Goal: Entertainment & Leisure: Consume media (video, audio)

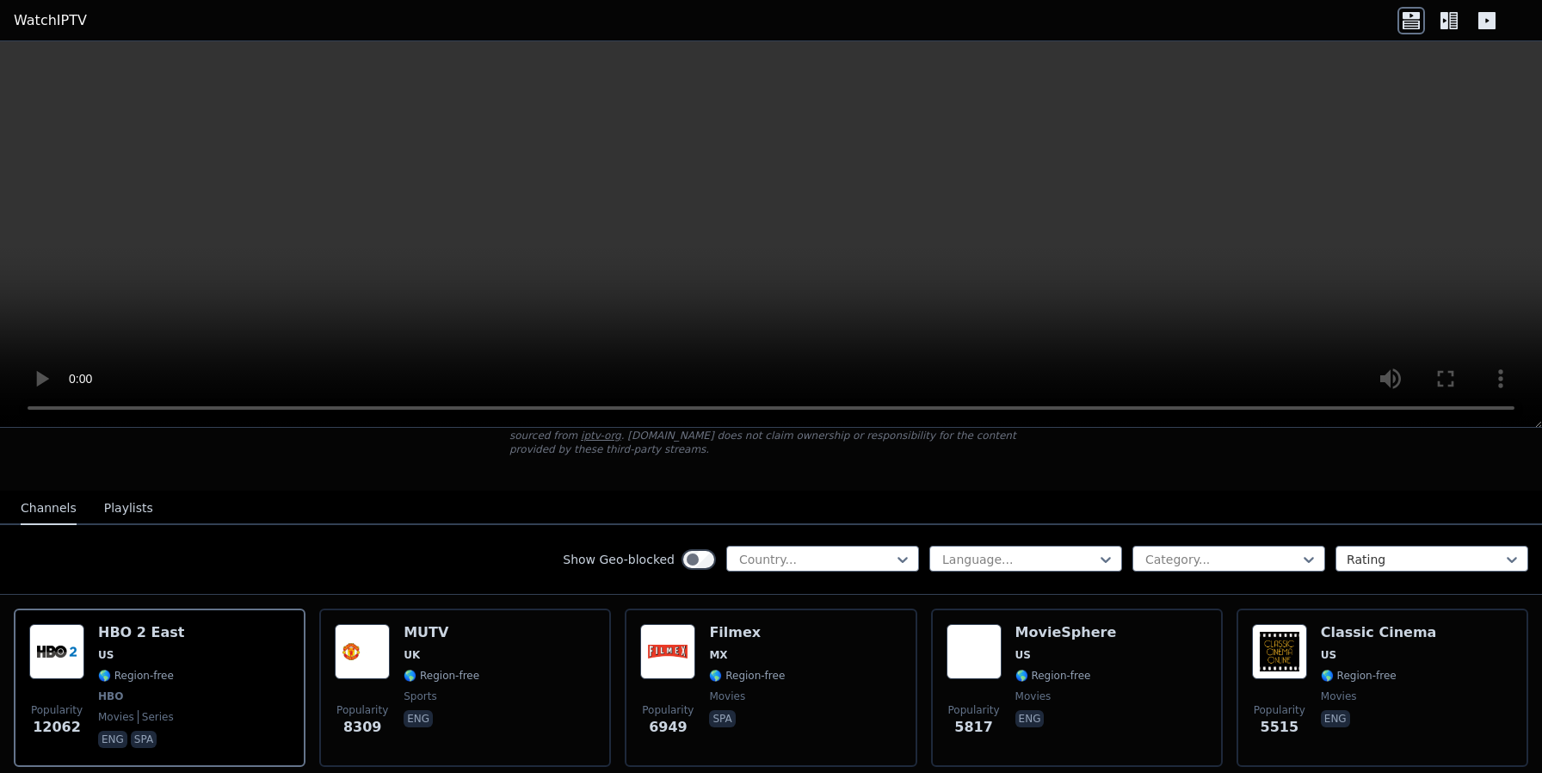
scroll to position [150, 0]
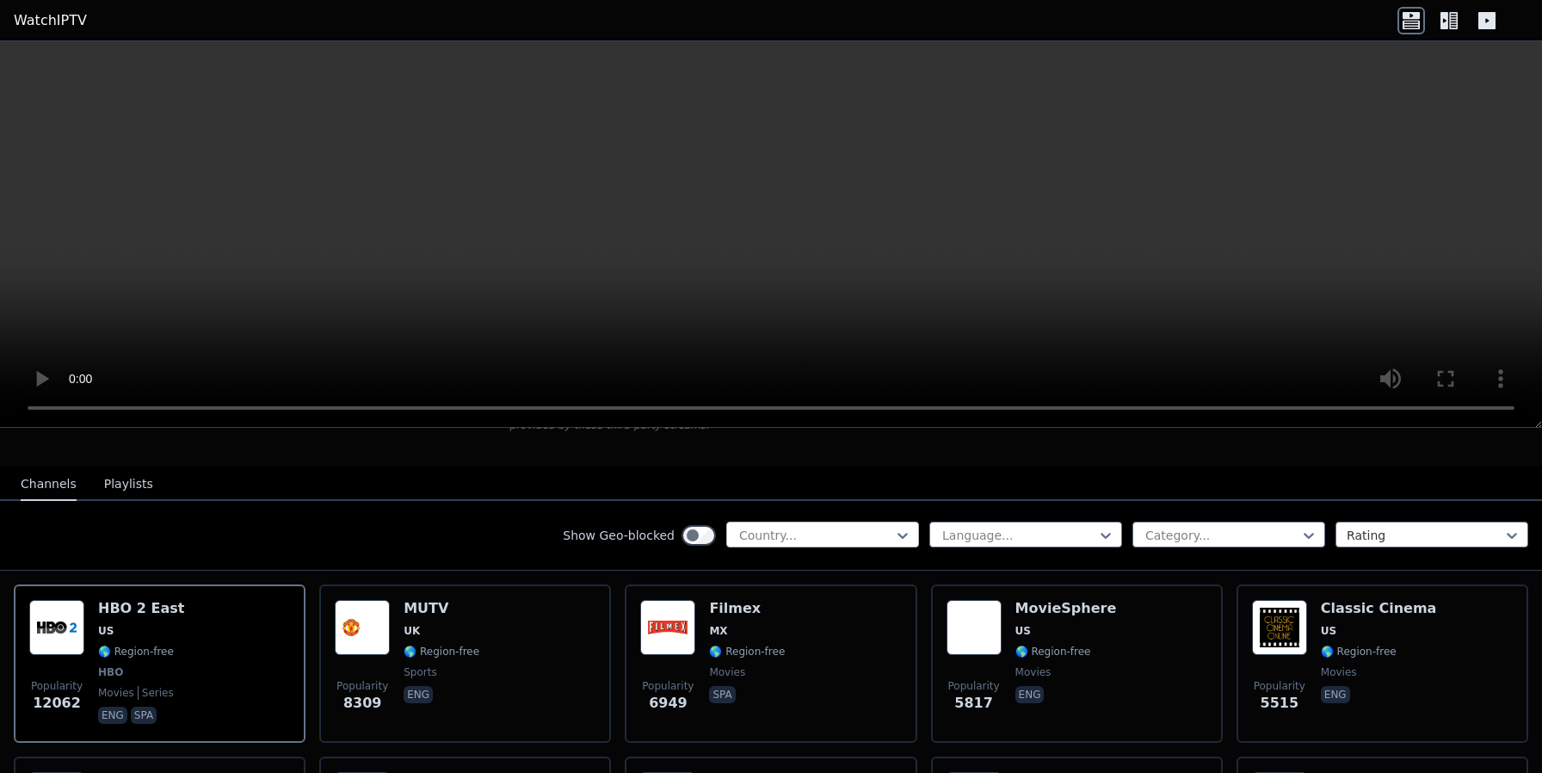
click at [829, 532] on div at bounding box center [816, 535] width 157 height 17
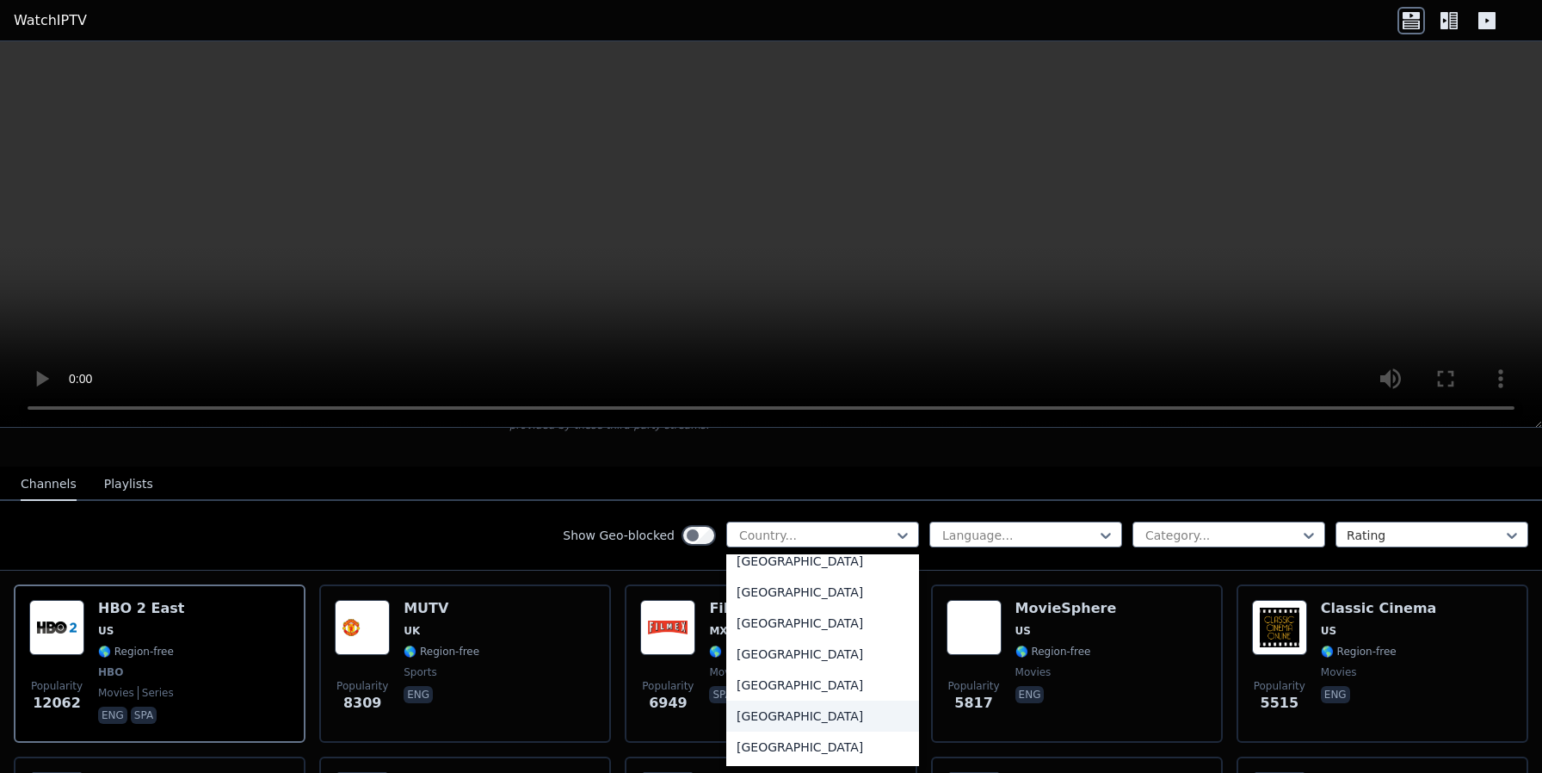
scroll to position [0, 0]
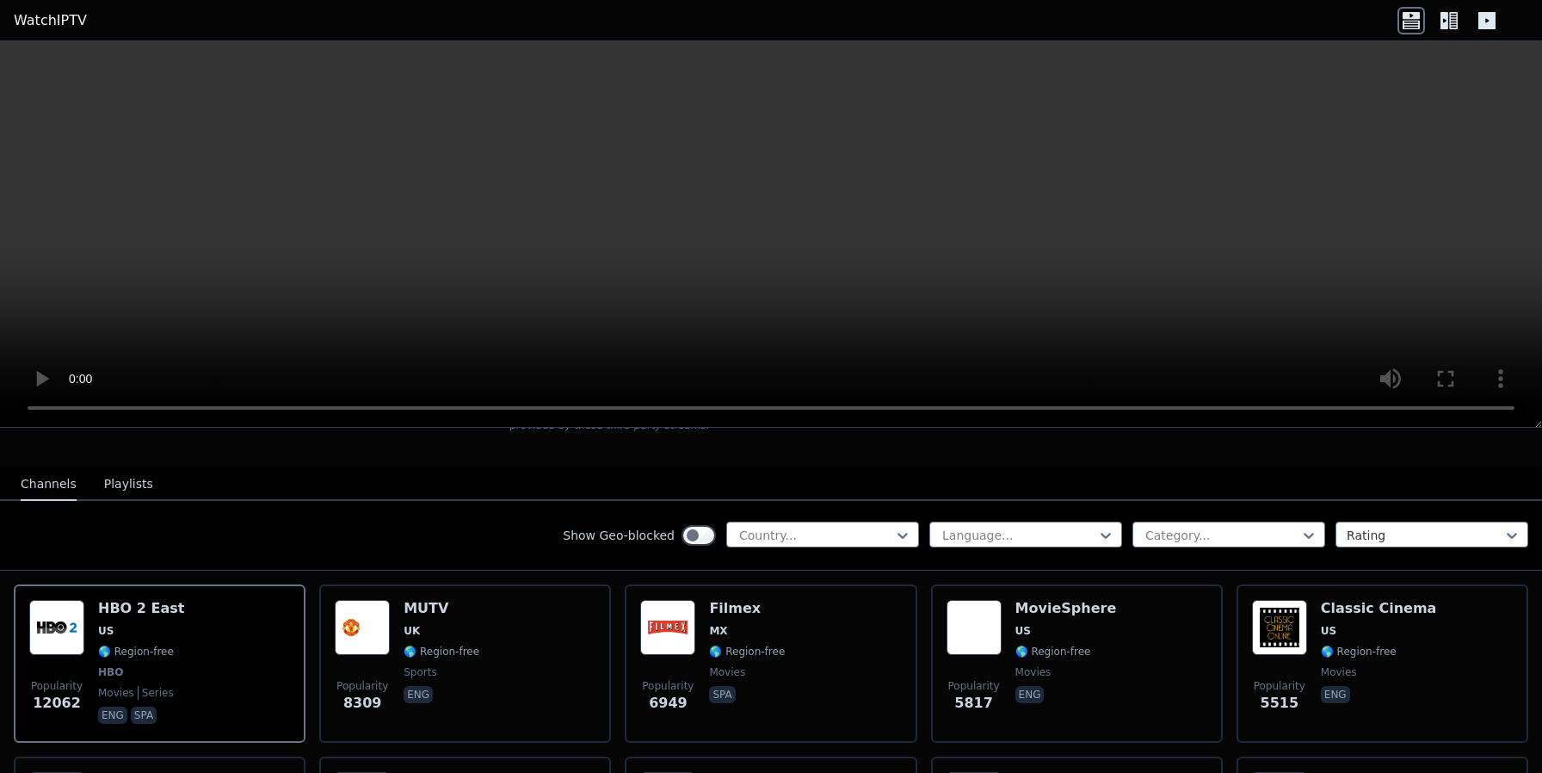
click at [484, 547] on div "Show Geo-blocked Country... Language... Category... Rating" at bounding box center [771, 536] width 1542 height 70
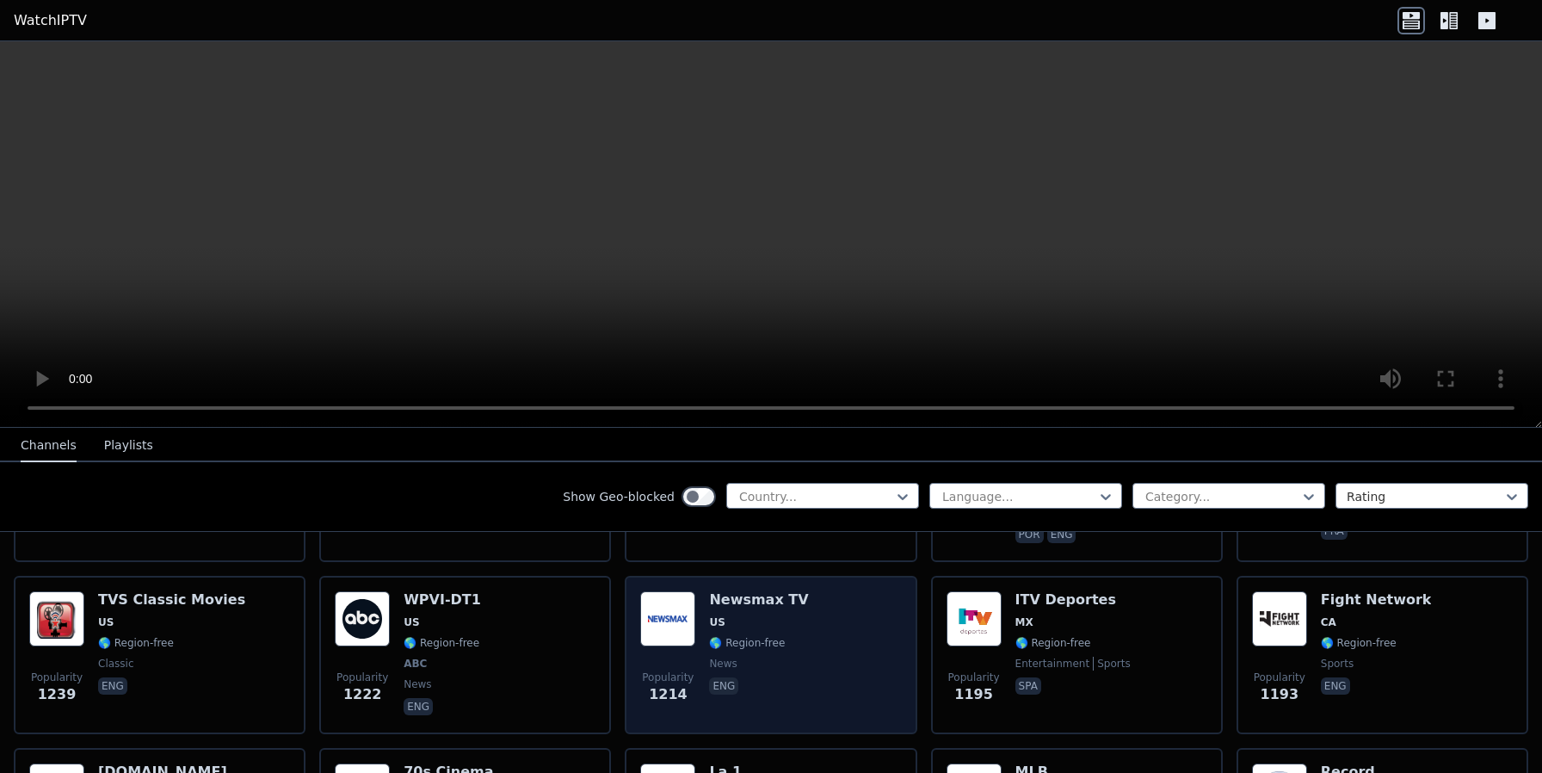
scroll to position [2219, 0]
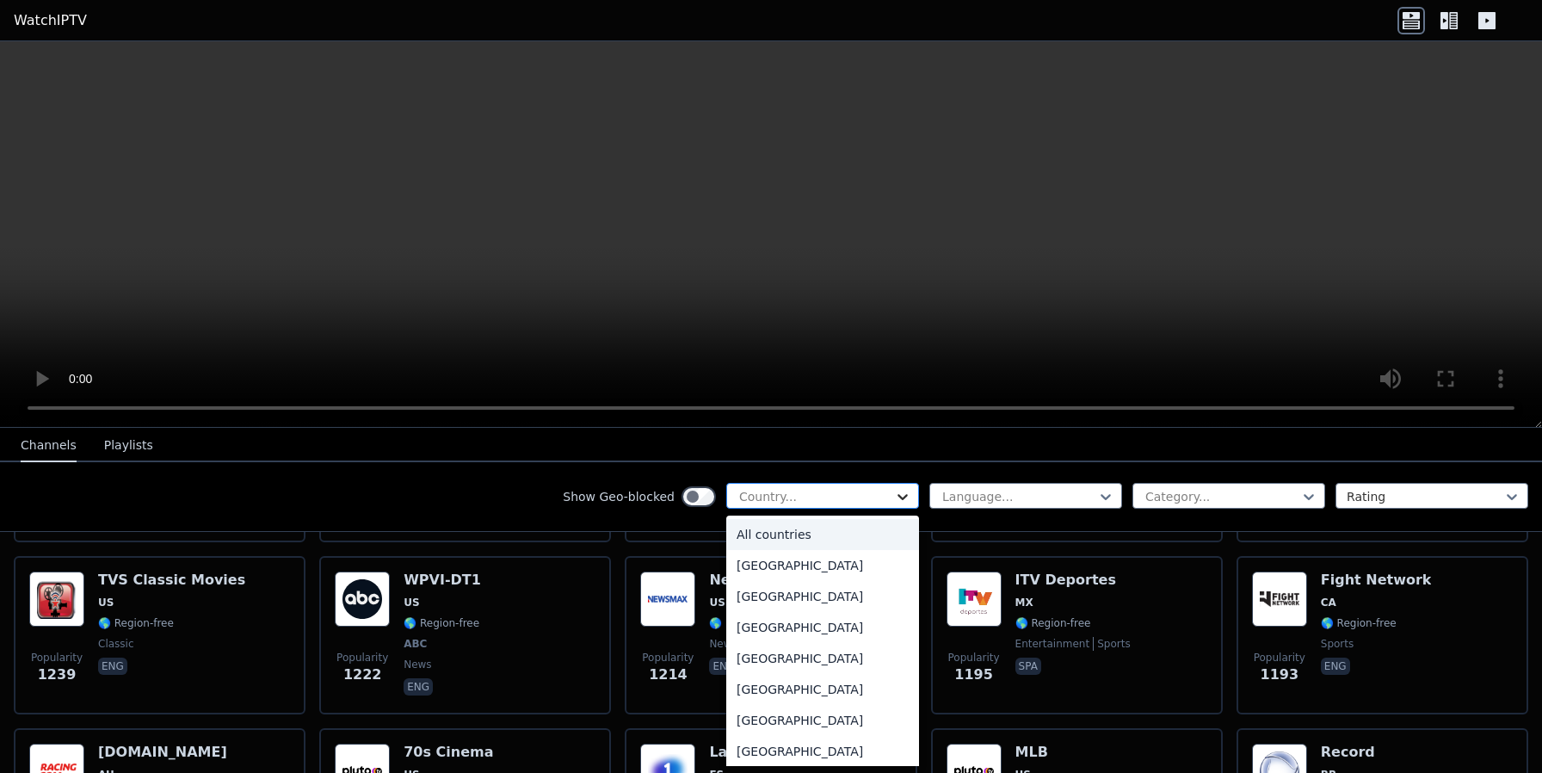
click at [894, 494] on icon at bounding box center [902, 496] width 17 height 17
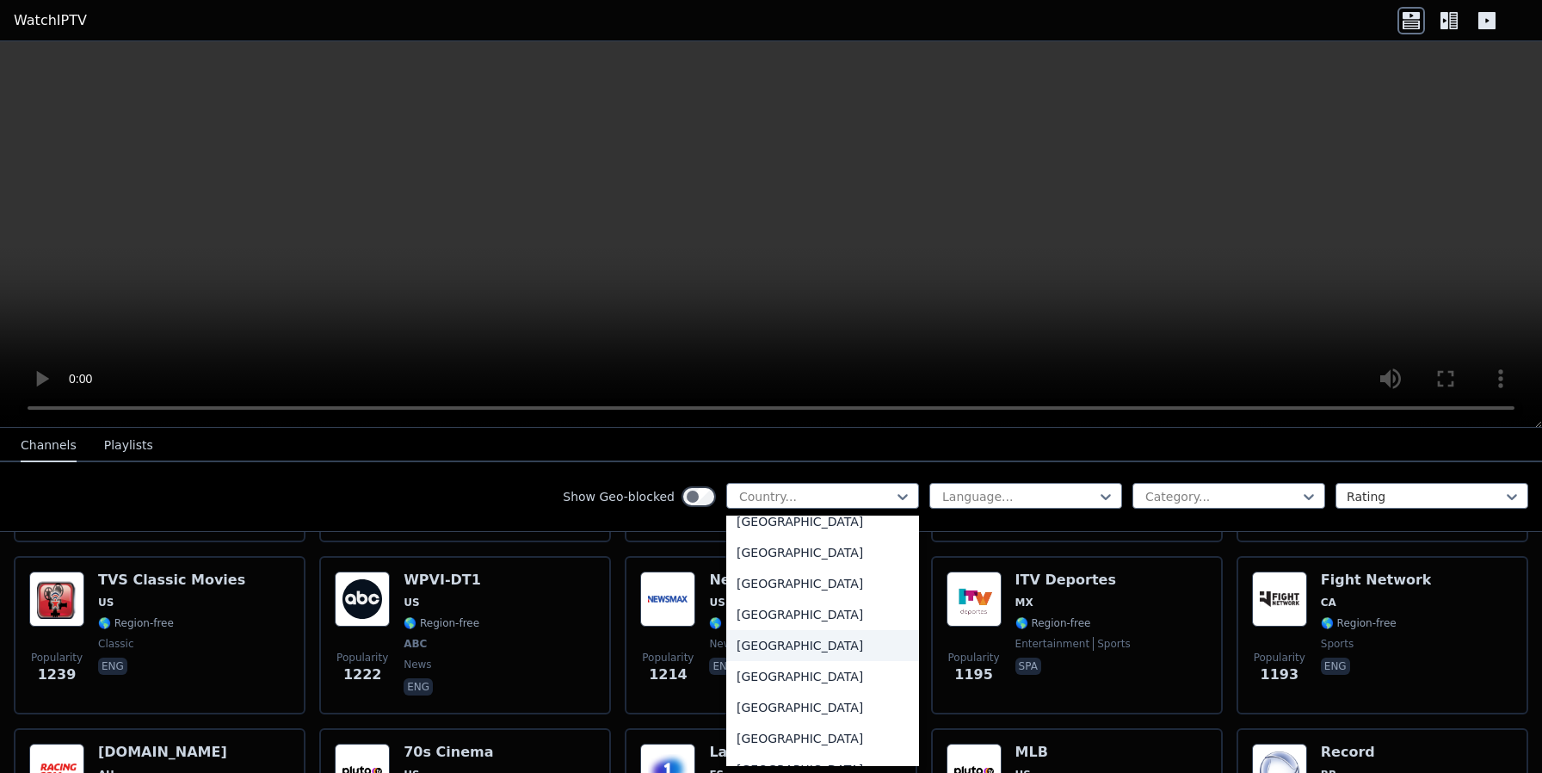
scroll to position [5972, 0]
click at [762, 649] on div "[GEOGRAPHIC_DATA]" at bounding box center [822, 651] width 193 height 31
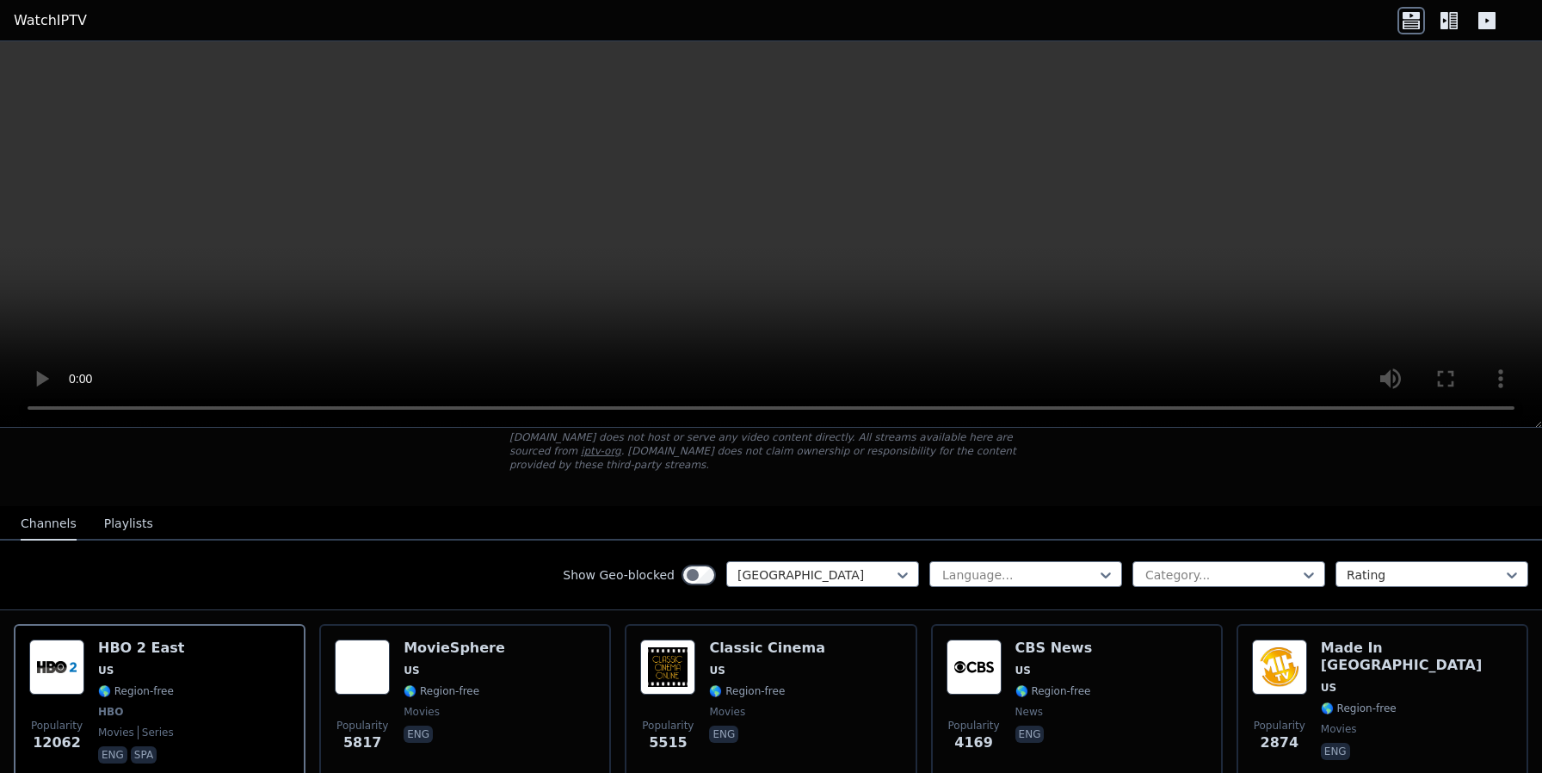
scroll to position [119, 0]
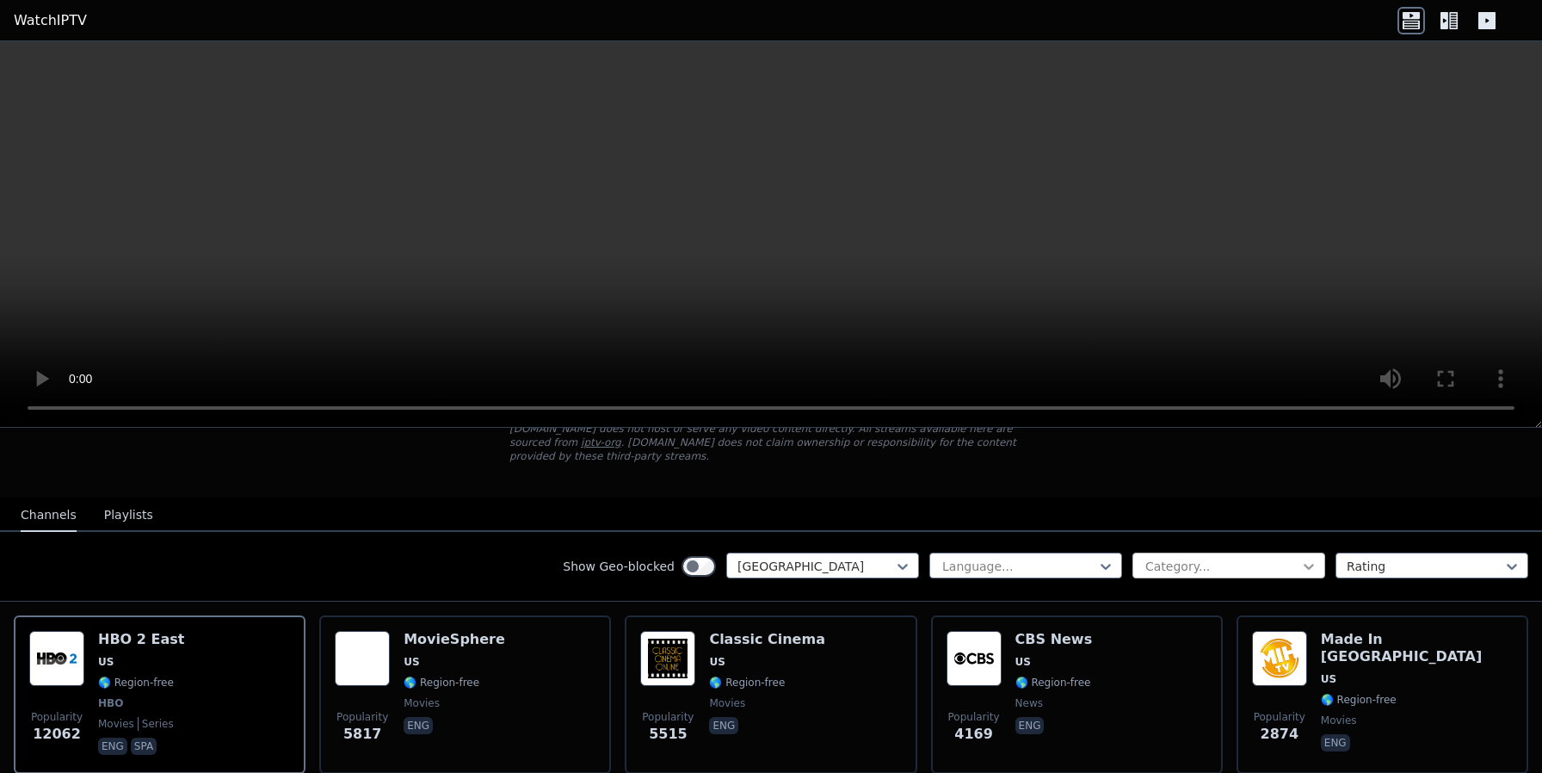
click at [1300, 565] on icon at bounding box center [1308, 566] width 17 height 17
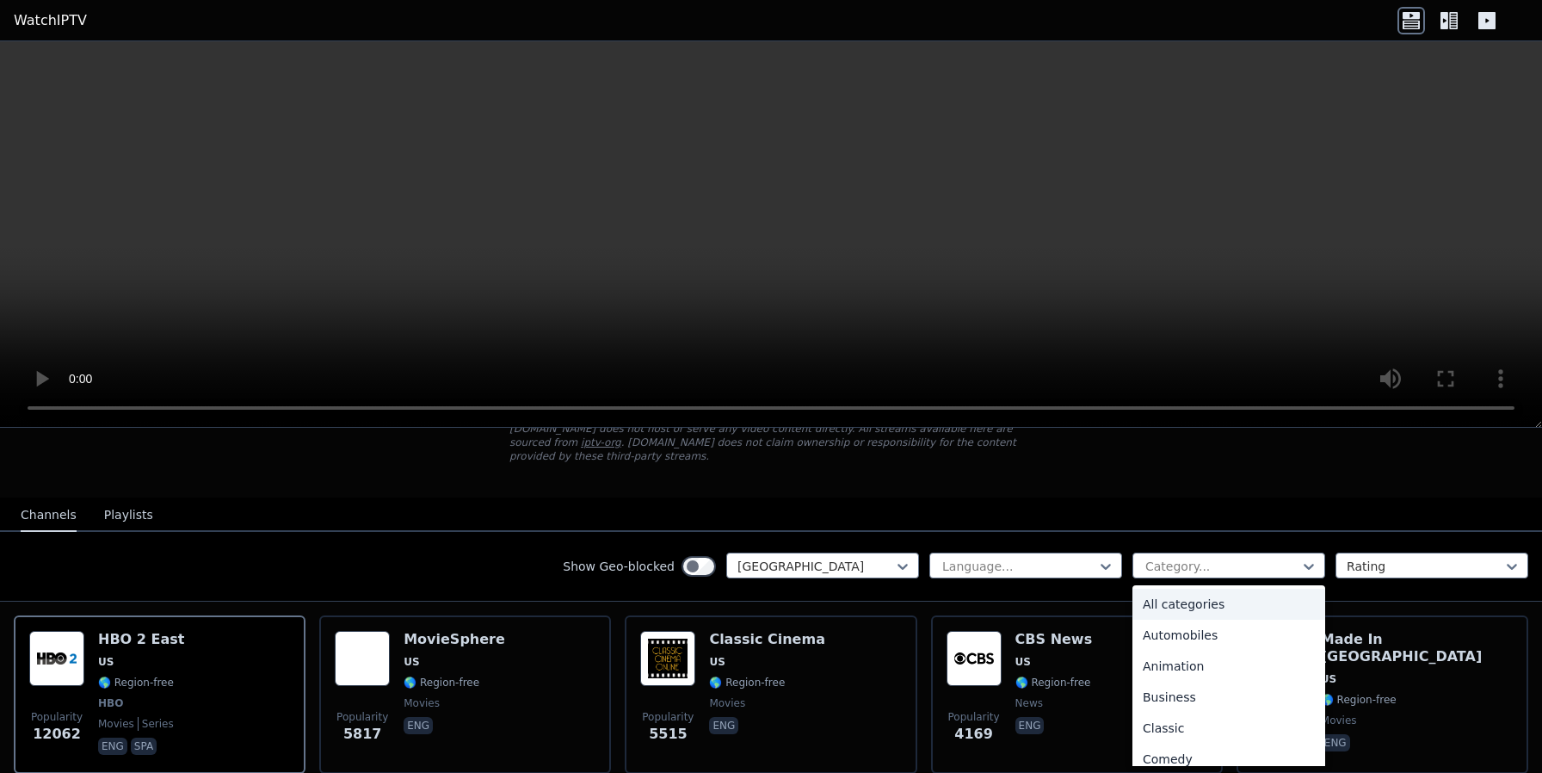
click at [1266, 540] on div "Show Geo-blocked [GEOGRAPHIC_DATA] Language... All categories, 1 of 27. 27 resu…" at bounding box center [771, 567] width 1542 height 70
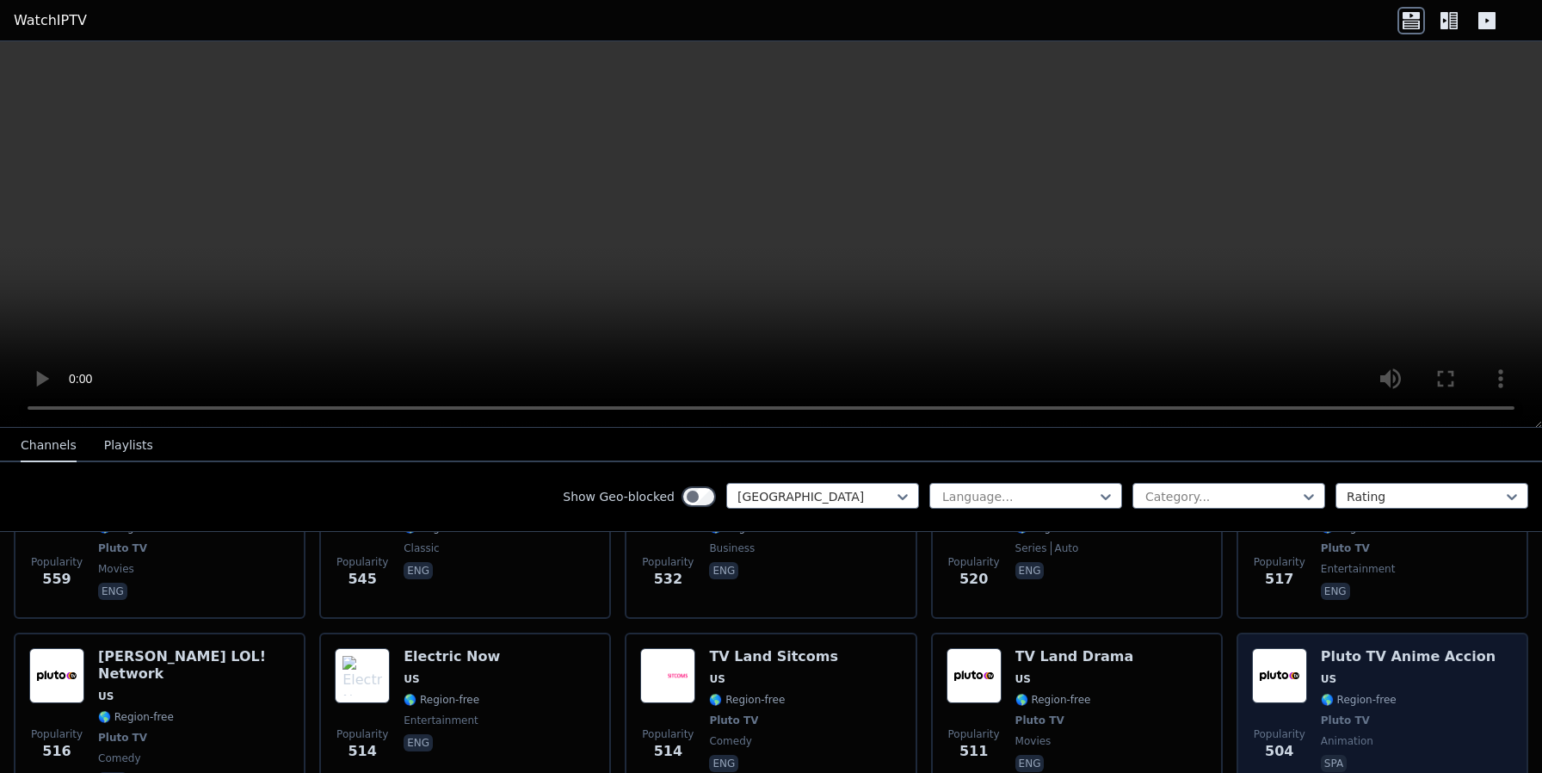
scroll to position [2551, 0]
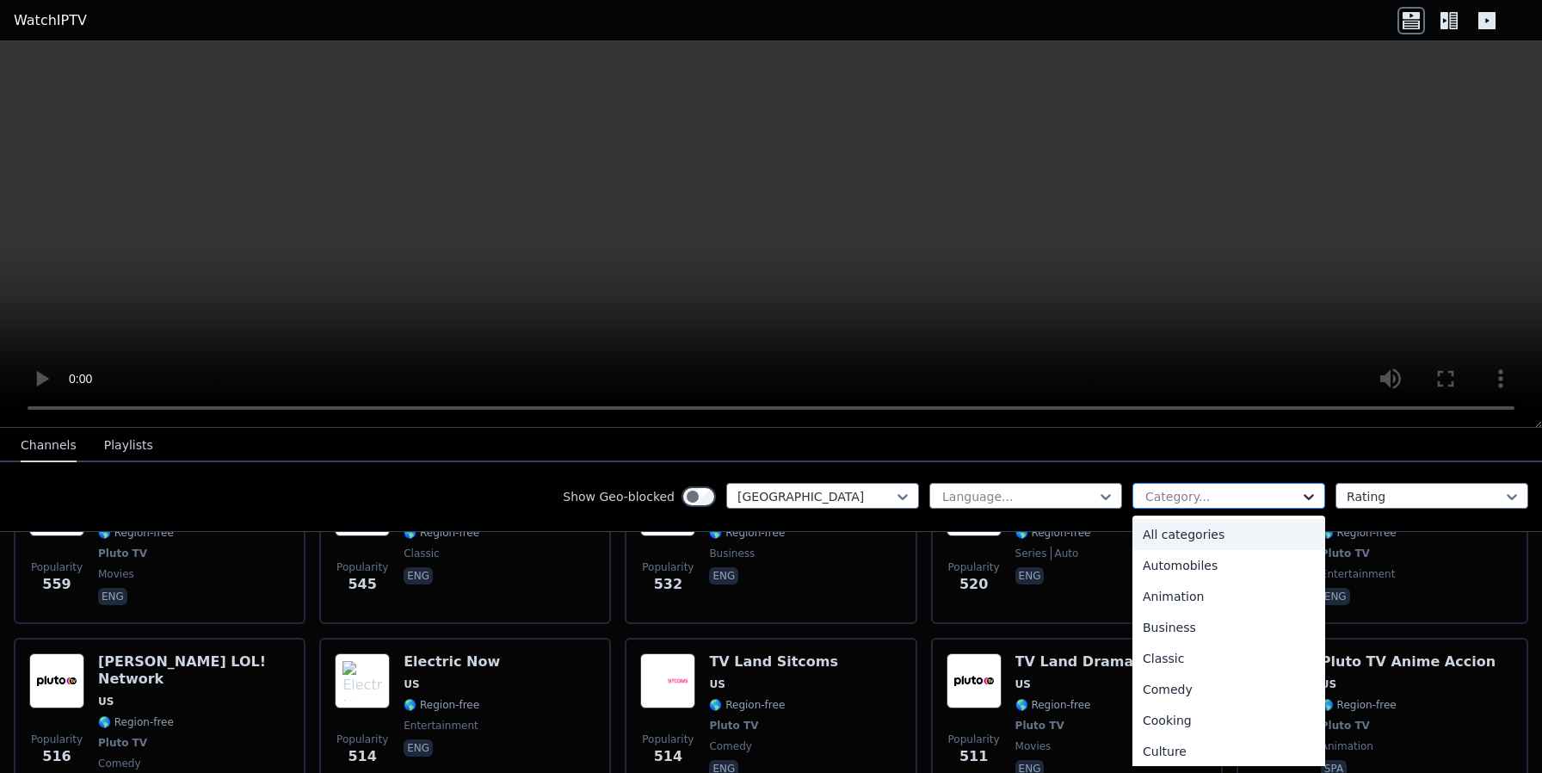
click at [1300, 491] on icon at bounding box center [1308, 496] width 17 height 17
click at [1137, 682] on div "Sports" at bounding box center [1229, 685] width 193 height 31
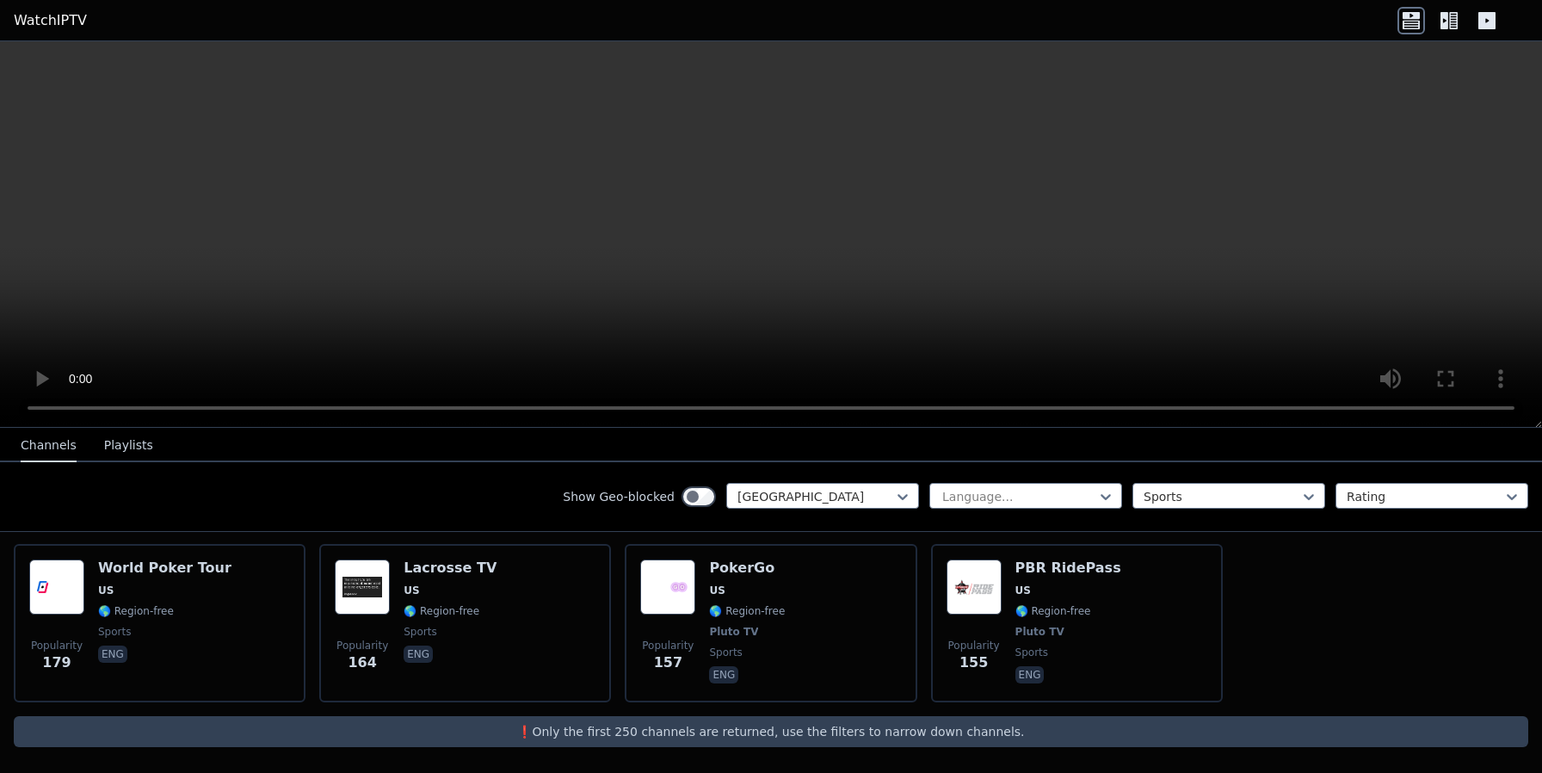
scroll to position [873, 0]
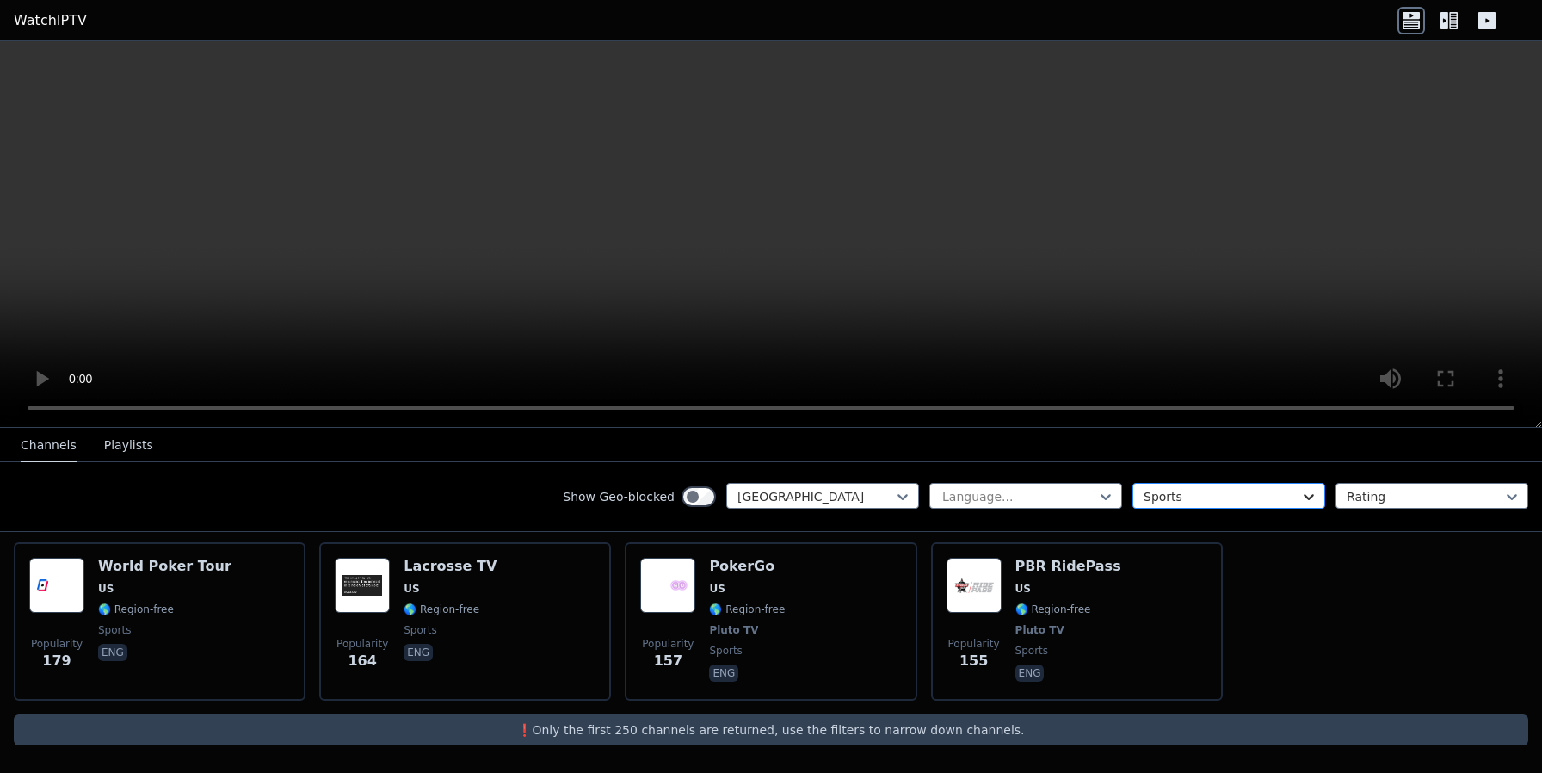
click at [1300, 501] on icon at bounding box center [1308, 496] width 17 height 17
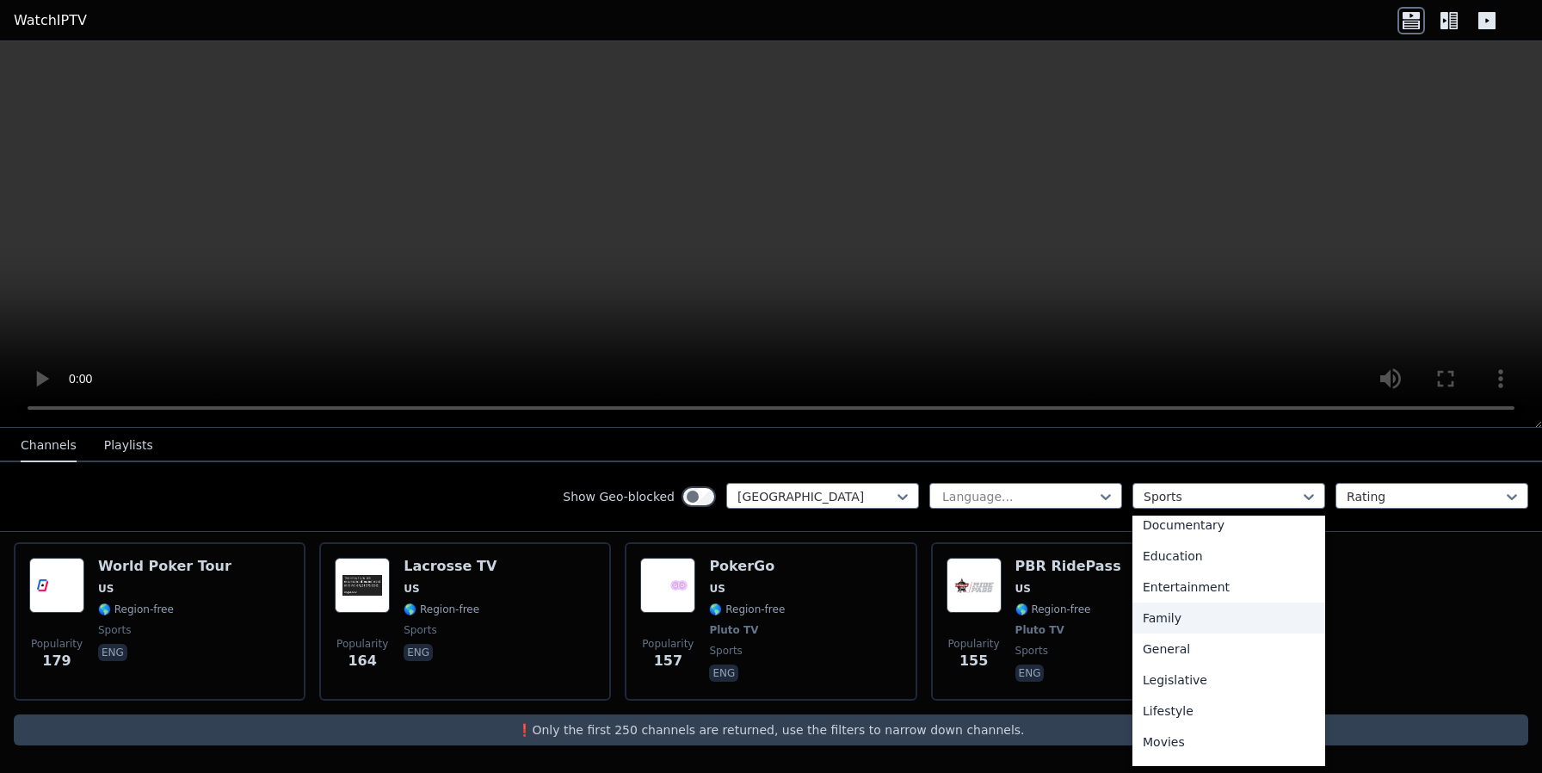
scroll to position [0, 0]
click at [1178, 537] on div "All categories" at bounding box center [1229, 534] width 193 height 31
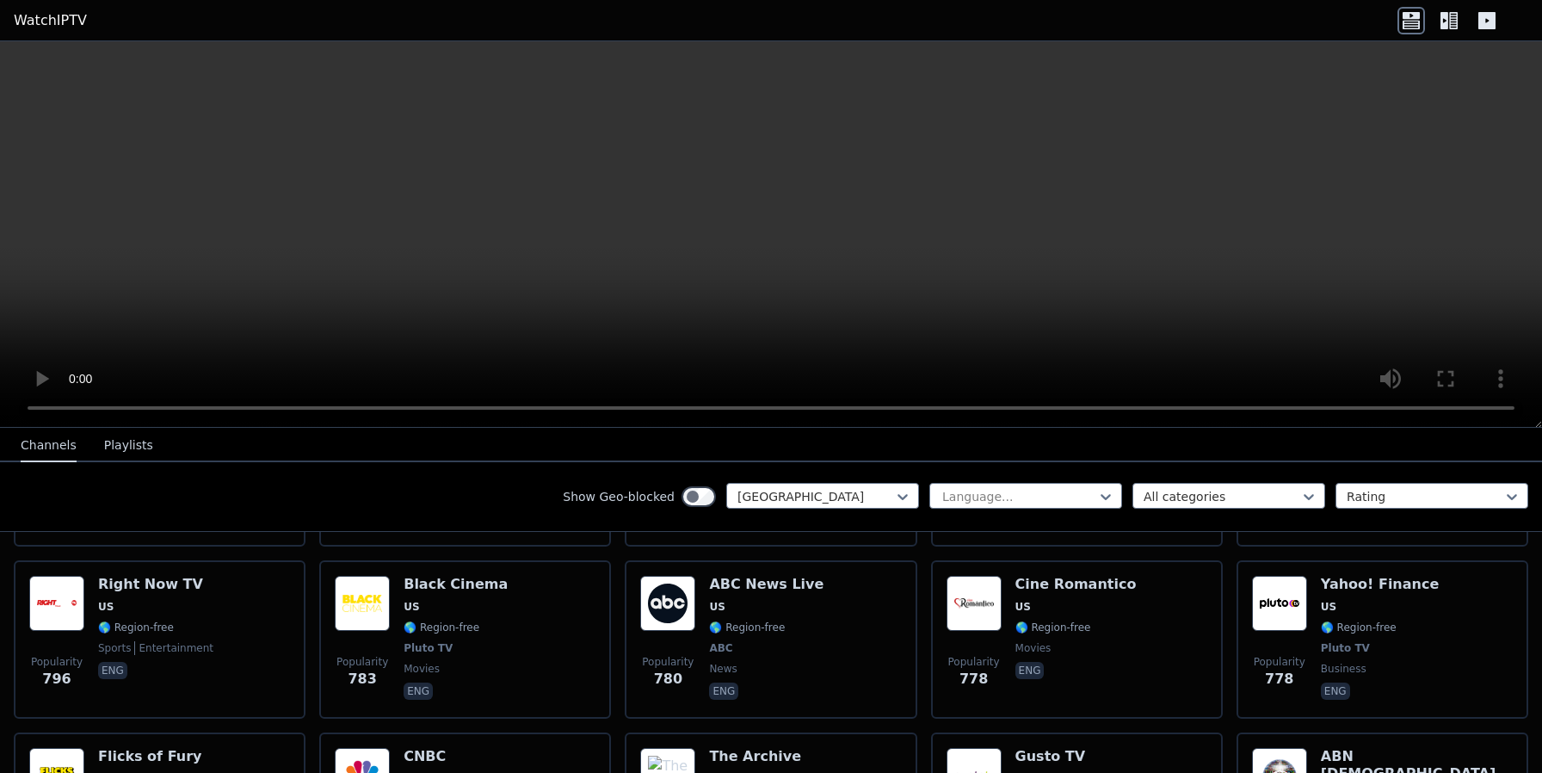
scroll to position [1530, 0]
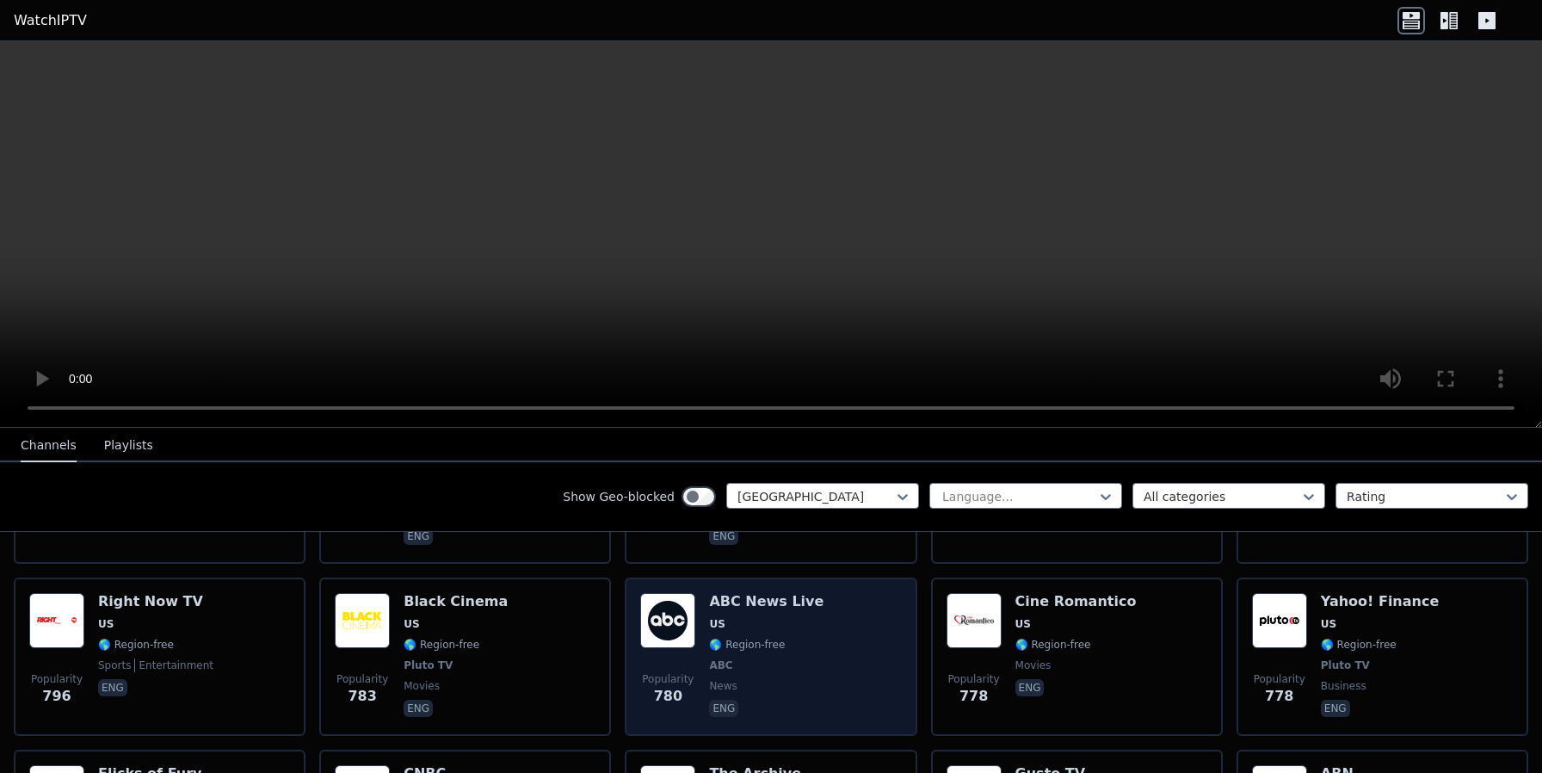
click at [877, 654] on div "Popularity 780 ABC News Live US 🌎 Region-free ABC news eng" at bounding box center [770, 656] width 261 height 127
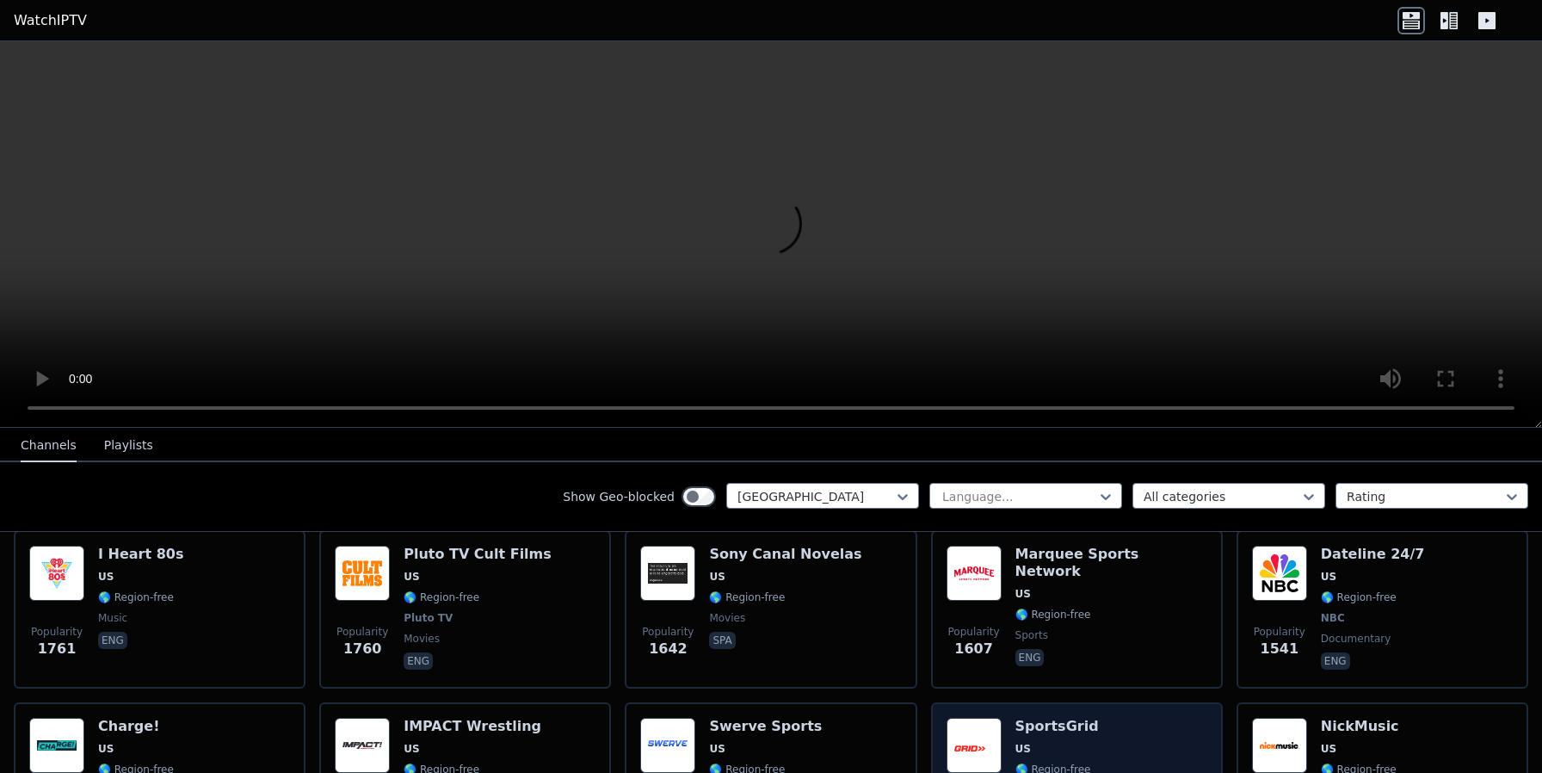
scroll to position [545, 0]
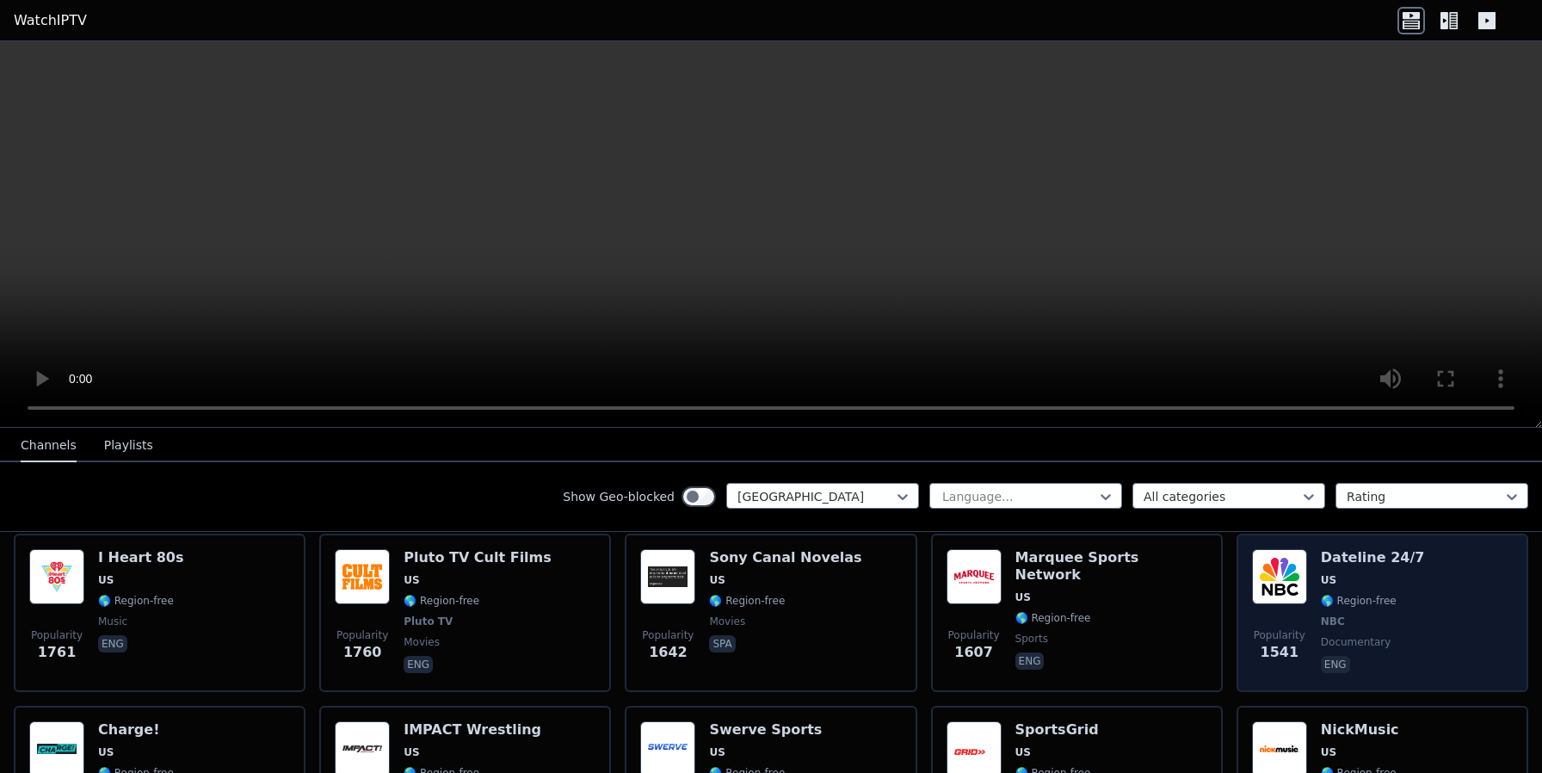
click at [1427, 596] on div "Popularity 1541 Dateline 24/7 US 🌎 Region-free NBC documentary eng" at bounding box center [1382, 612] width 261 height 127
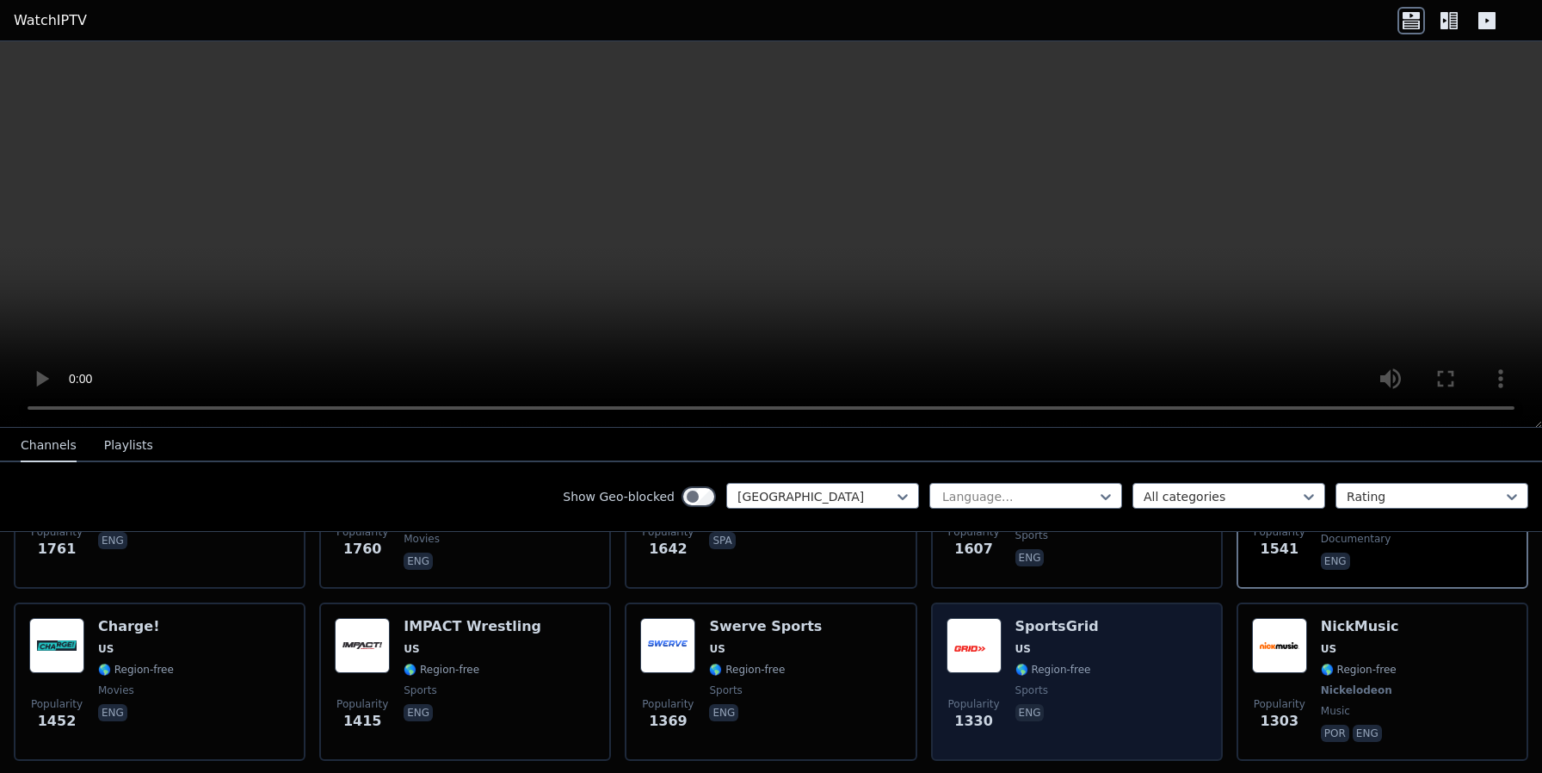
scroll to position [645, 0]
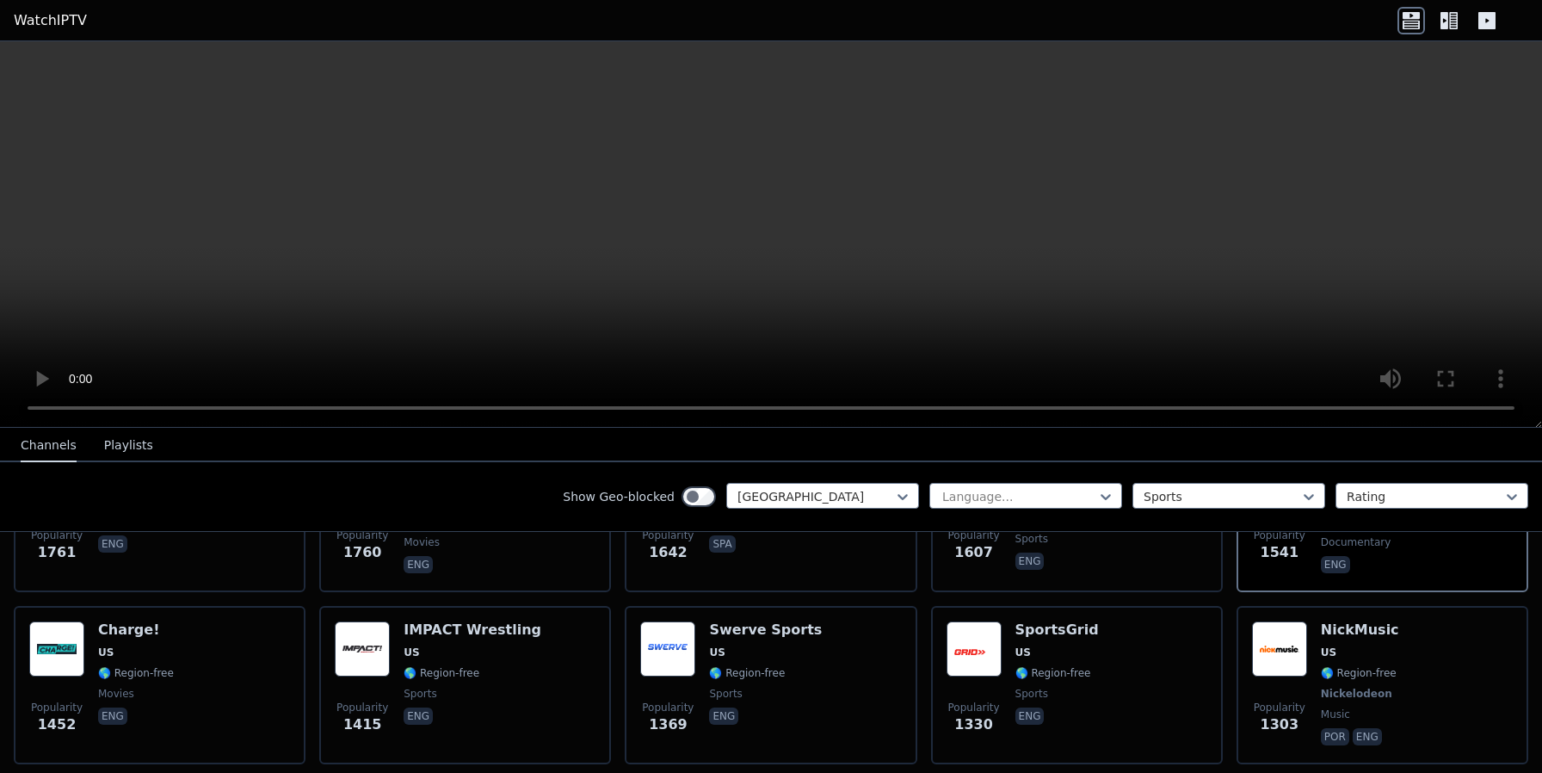
scroll to position [641, 0]
